Goal: Find specific page/section: Find specific page/section

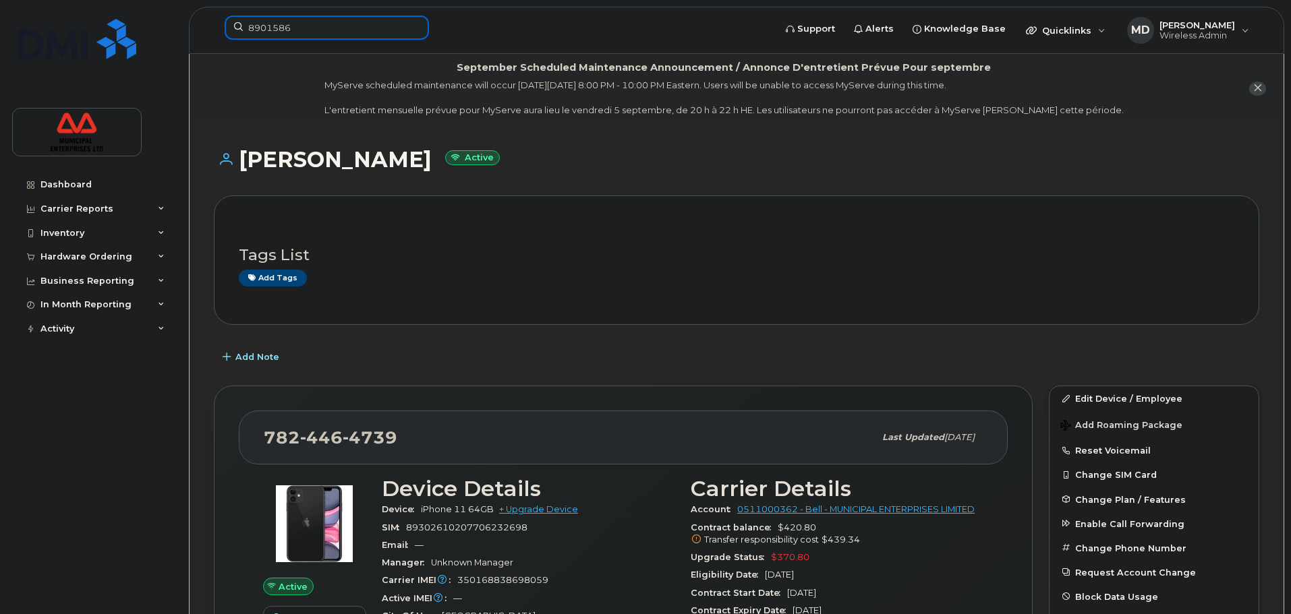
drag, startPoint x: 347, startPoint y: 26, endPoint x: 307, endPoint y: 31, distance: 40.7
click at [347, 27] on input "8901586" at bounding box center [327, 28] width 204 height 24
click at [310, 32] on input "8901586" at bounding box center [327, 28] width 204 height 24
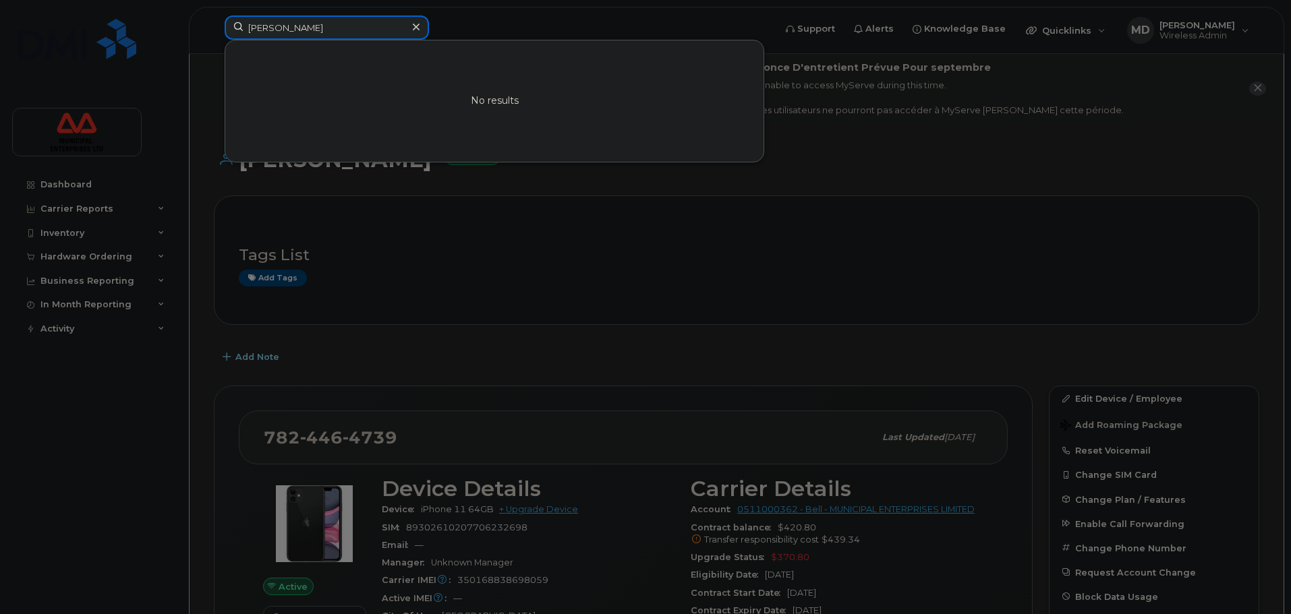
drag, startPoint x: 328, startPoint y: 25, endPoint x: 3, endPoint y: 73, distance: 328.6
click at [214, 45] on div "eli graham No results" at bounding box center [495, 31] width 562 height 30
paste input "7824461785"
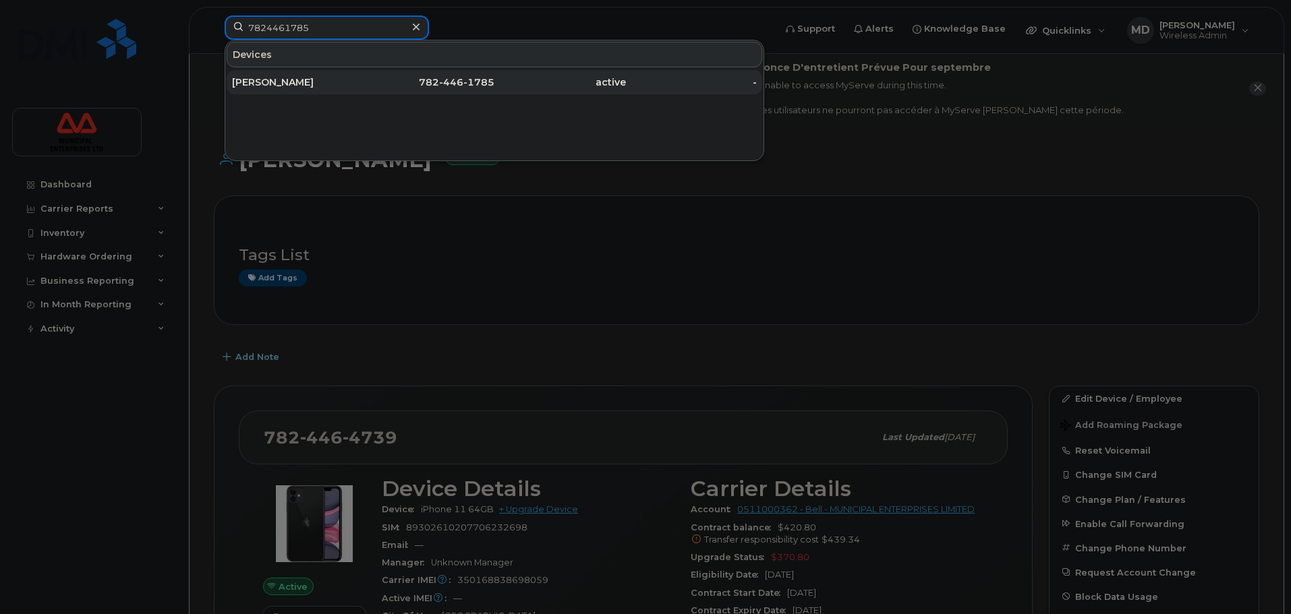
type input "7824461785"
click at [359, 83] on div "[PERSON_NAME]" at bounding box center [298, 82] width 132 height 13
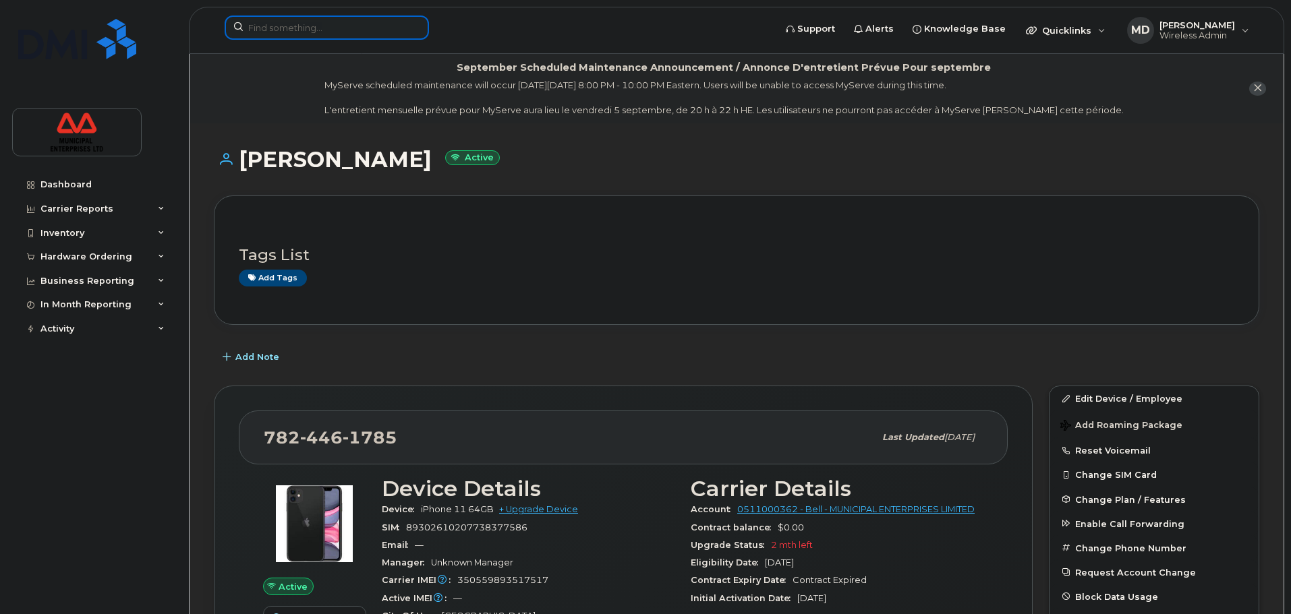
click at [320, 37] on input at bounding box center [327, 28] width 204 height 24
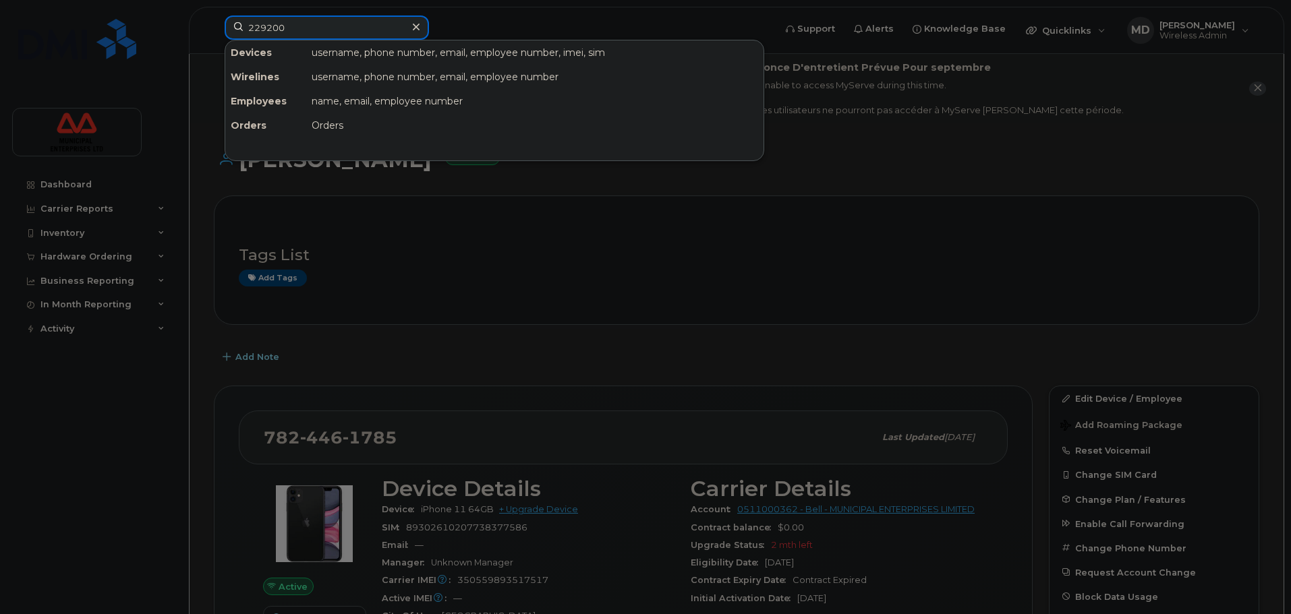
type input "2292006"
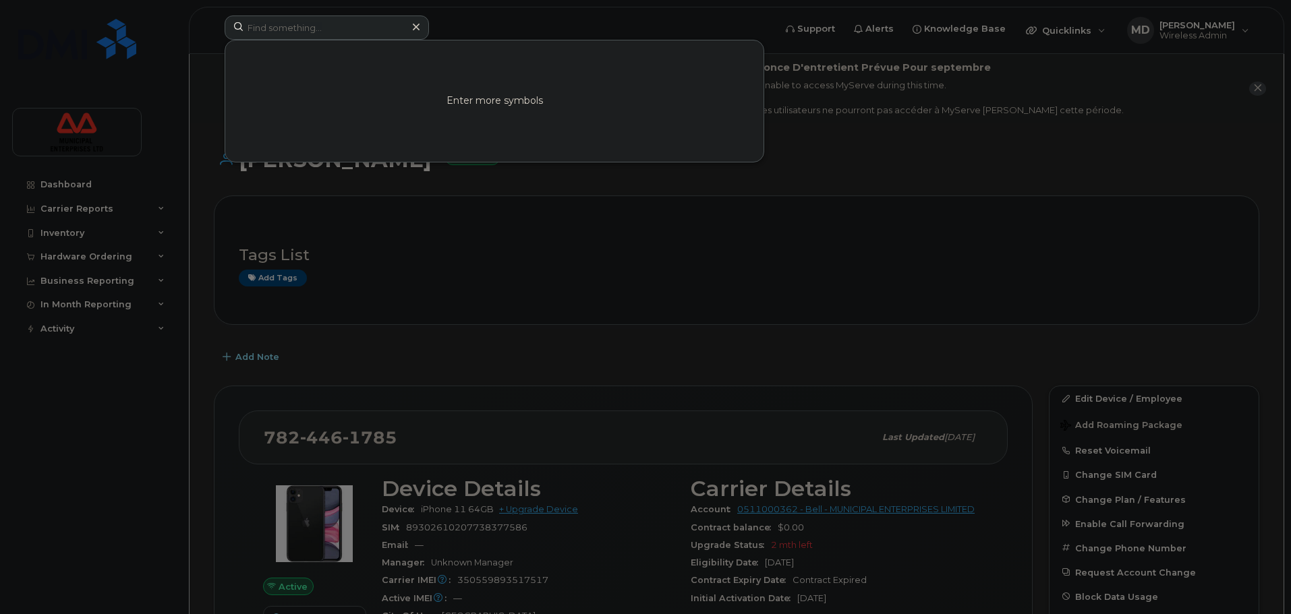
click at [181, 120] on div at bounding box center [645, 307] width 1291 height 614
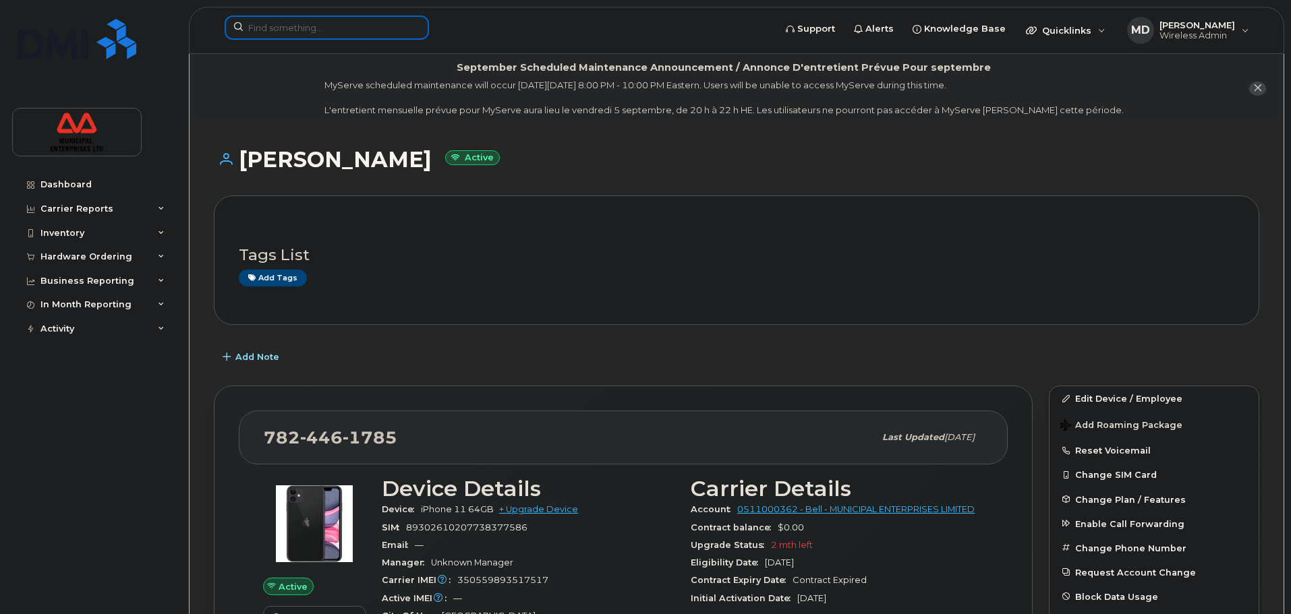
click at [287, 30] on input at bounding box center [327, 28] width 204 height 24
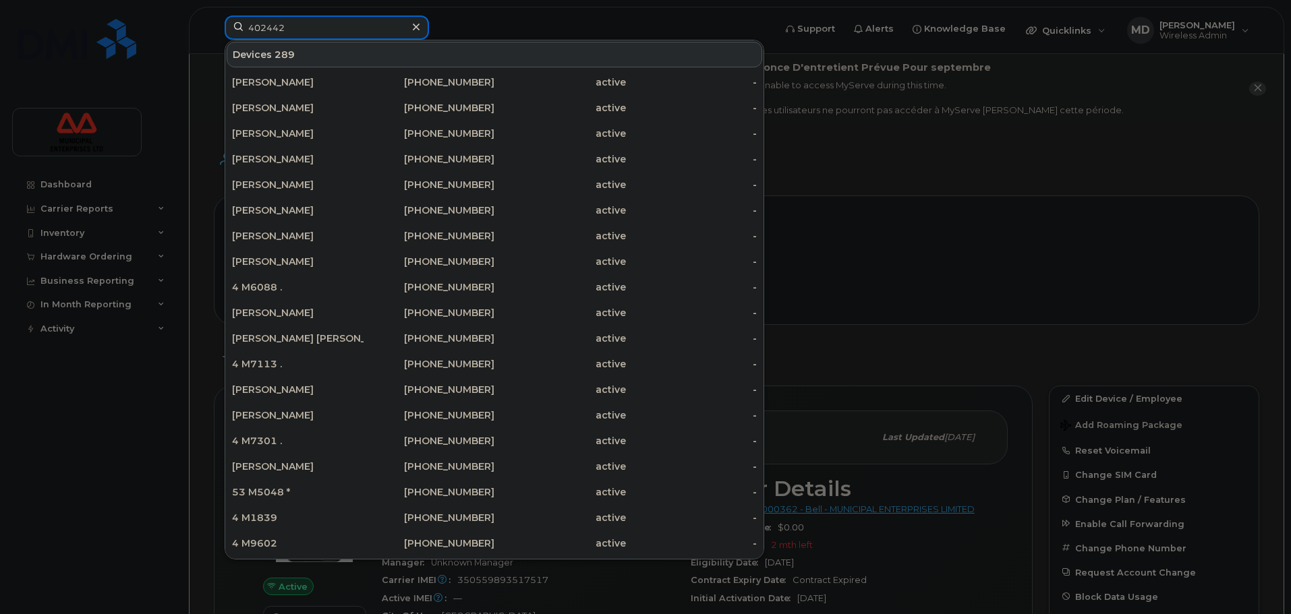
type input "4024421"
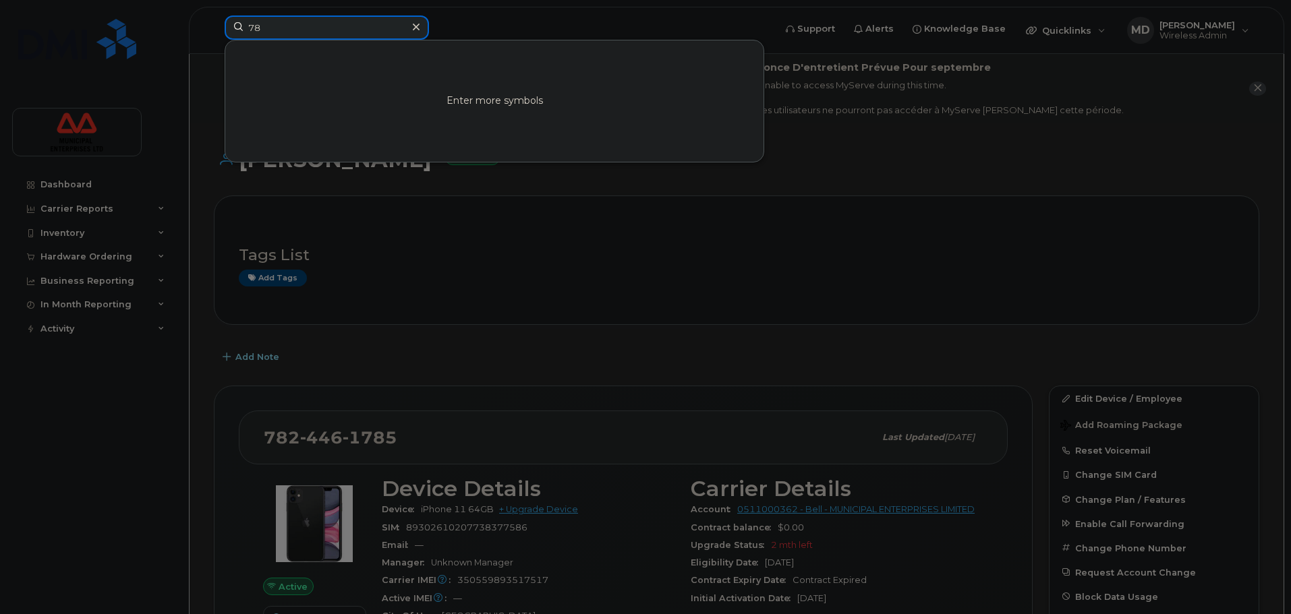
type input "7"
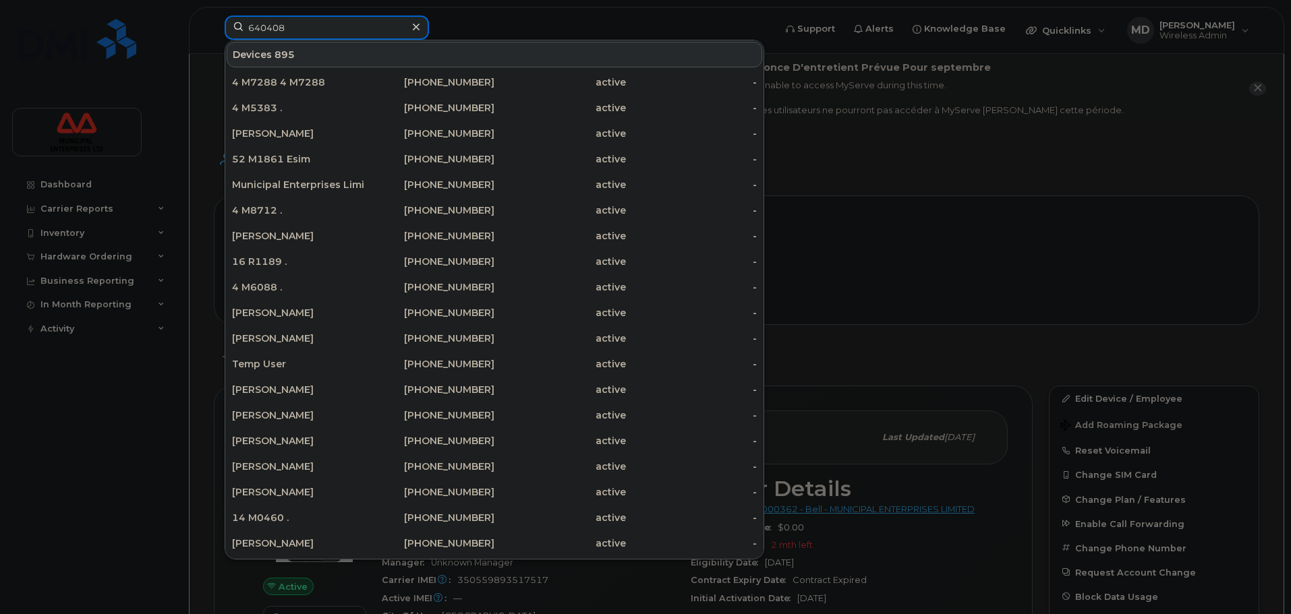
type input "6404089"
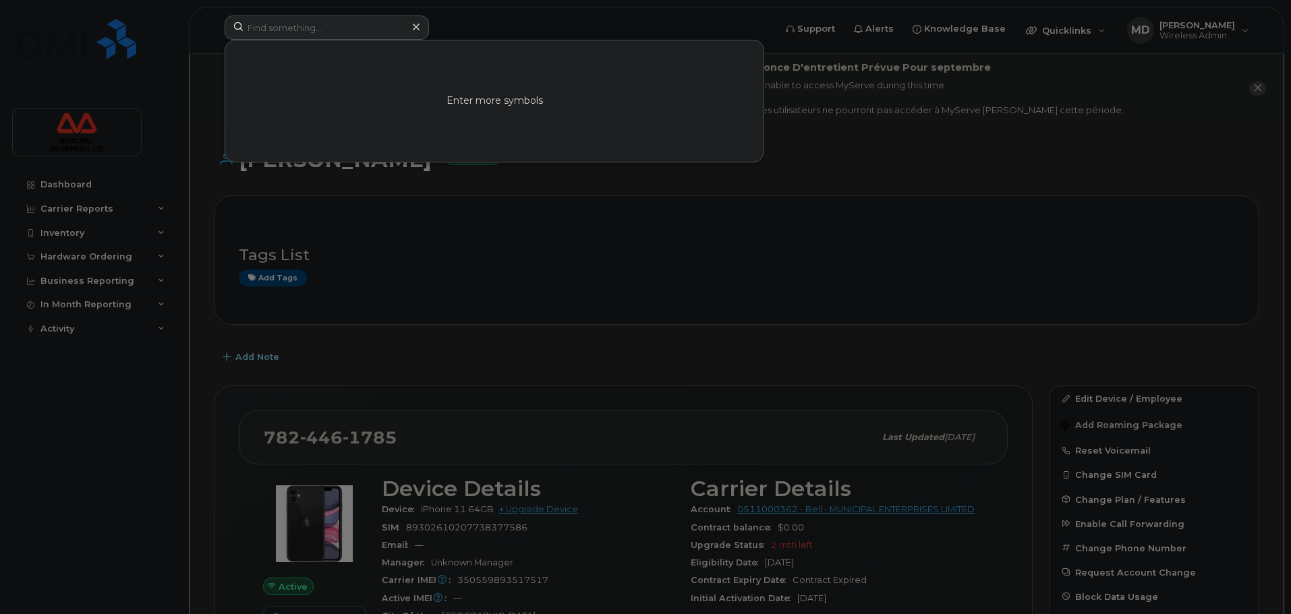
click at [634, 262] on div at bounding box center [645, 307] width 1291 height 614
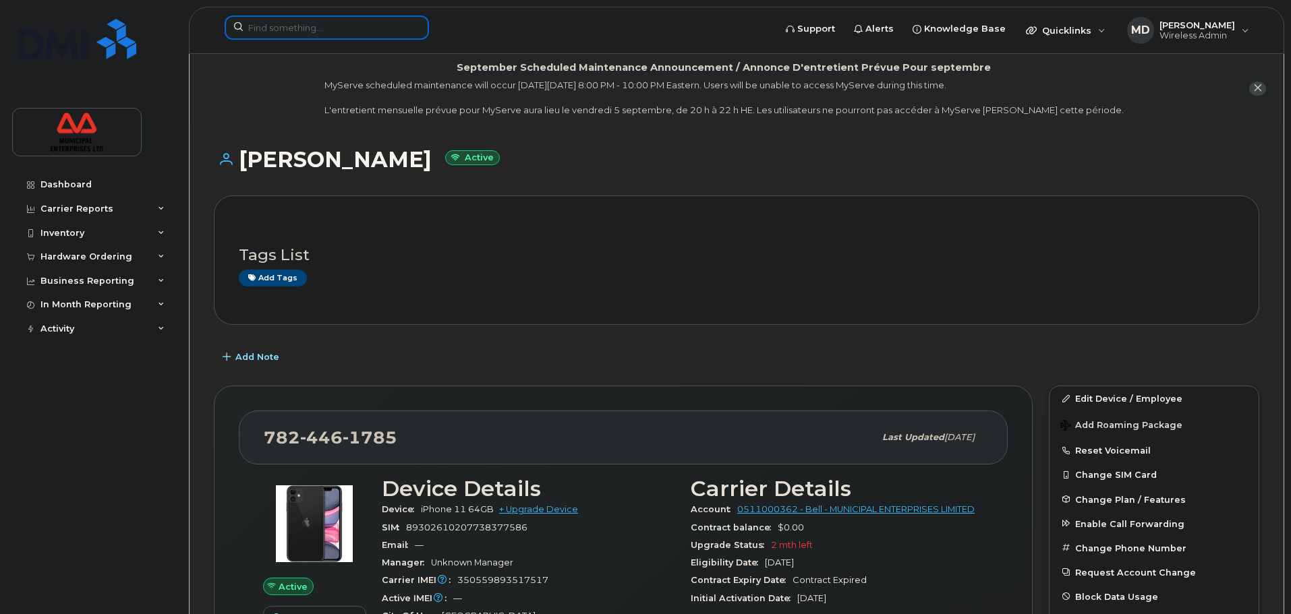
click at [399, 28] on input at bounding box center [327, 28] width 204 height 24
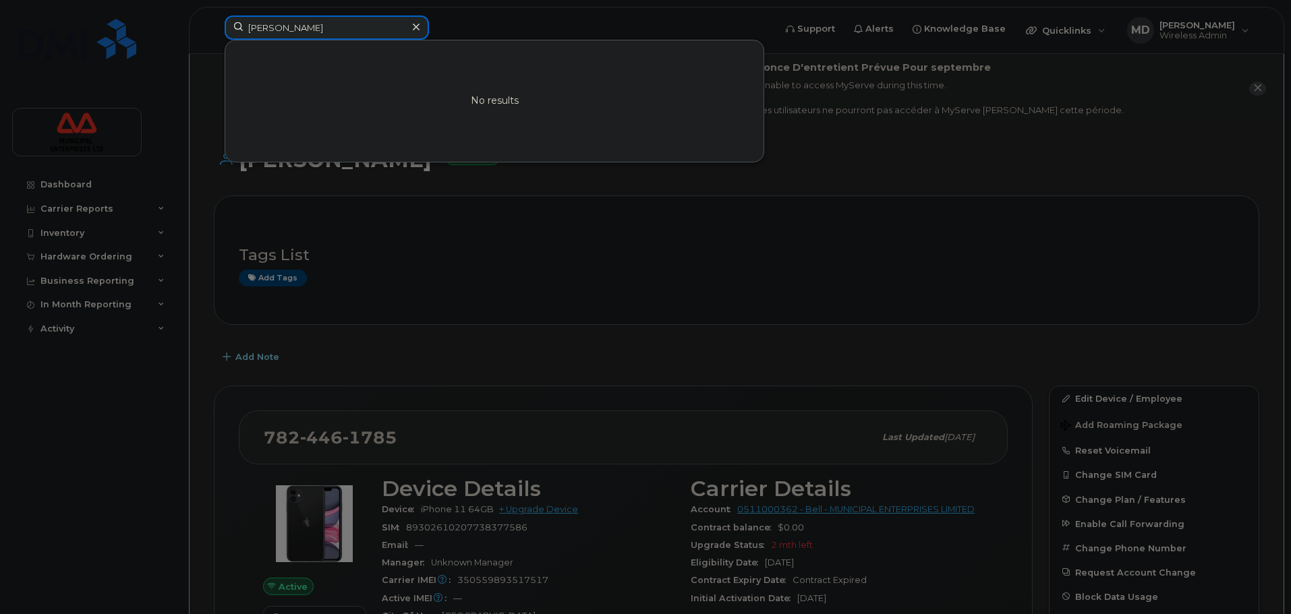
type input "[PERSON_NAME]"
click at [726, 182] on div at bounding box center [645, 307] width 1291 height 614
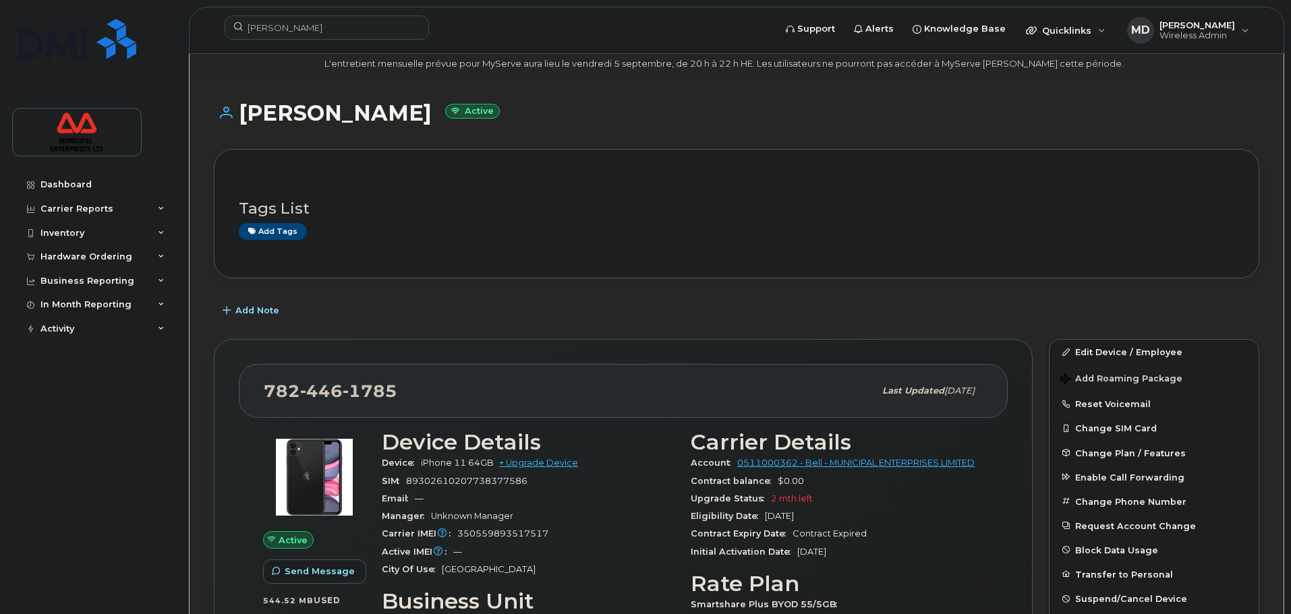
scroll to position [135, 0]
